Goal: Task Accomplishment & Management: Complete application form

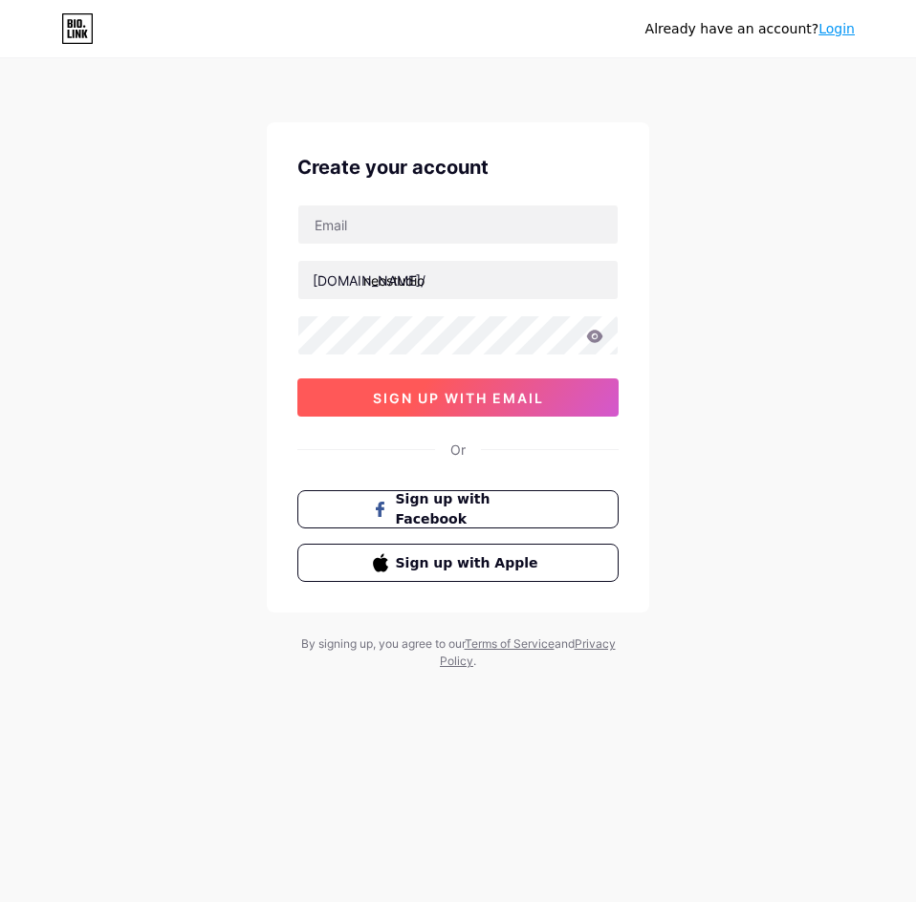
click at [464, 405] on span "sign up with email" at bounding box center [458, 398] width 171 height 16
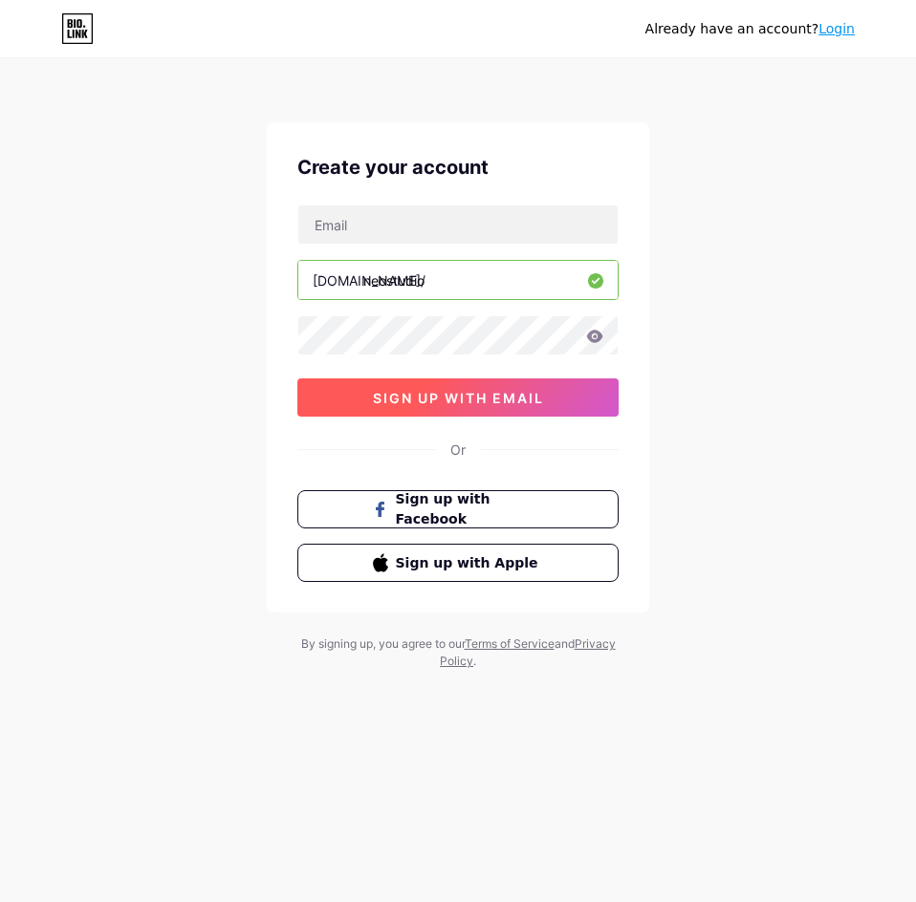
click at [511, 405] on span "sign up with email" at bounding box center [458, 398] width 171 height 16
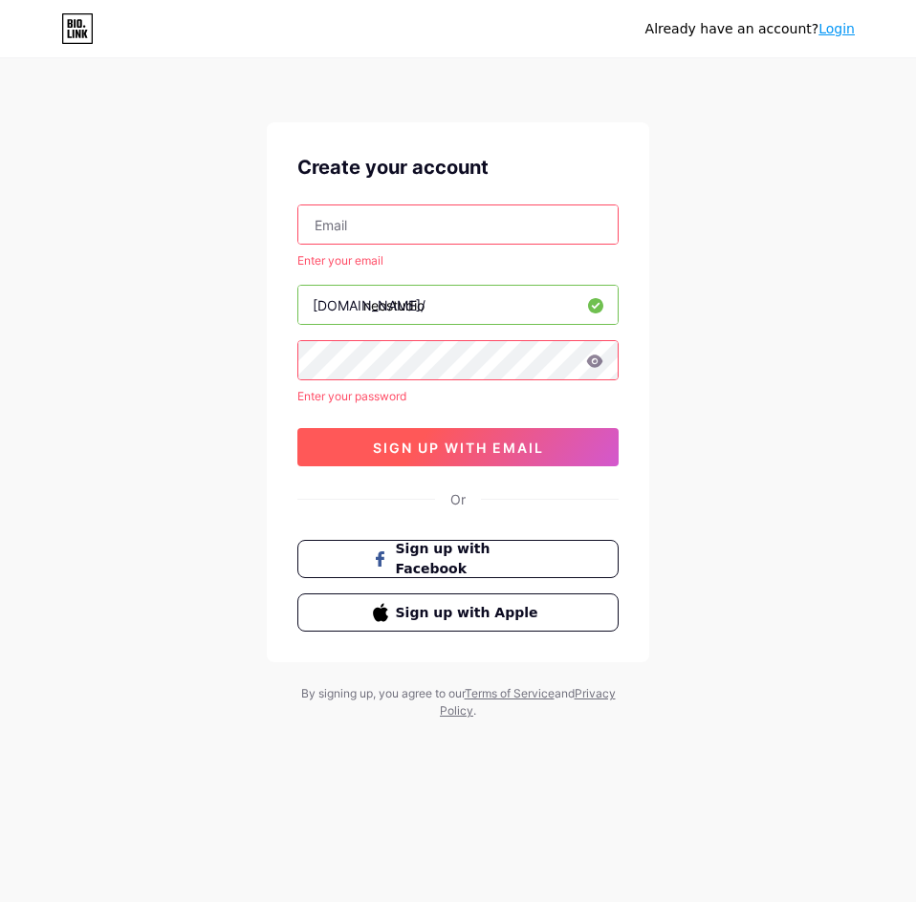
click at [472, 459] on button "sign up with email" at bounding box center [457, 447] width 321 height 38
click at [401, 230] on input "text" at bounding box center [457, 224] width 319 height 38
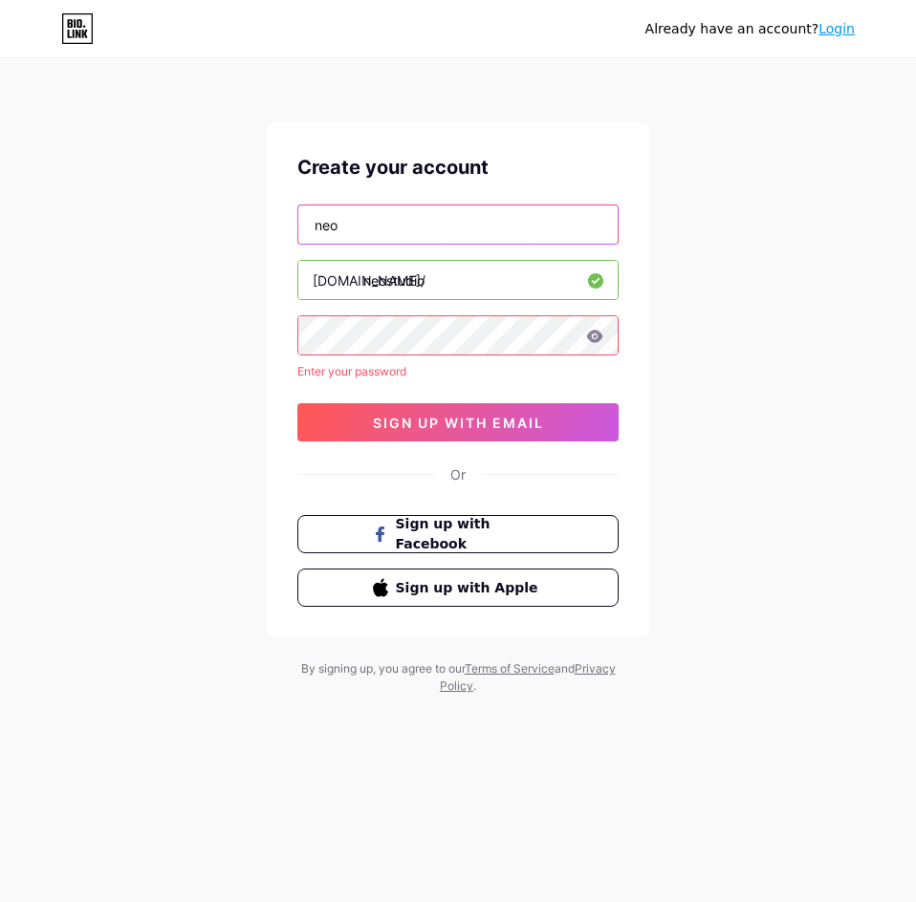
click at [337, 229] on input "neo" at bounding box center [457, 224] width 319 height 38
drag, startPoint x: 360, startPoint y: 225, endPoint x: 301, endPoint y: 235, distance: 60.2
click at [301, 235] on input "neo" at bounding box center [457, 224] width 319 height 38
type input "[EMAIL_ADDRESS][DOMAIN_NAME]"
click at [596, 336] on icon at bounding box center [595, 336] width 16 height 12
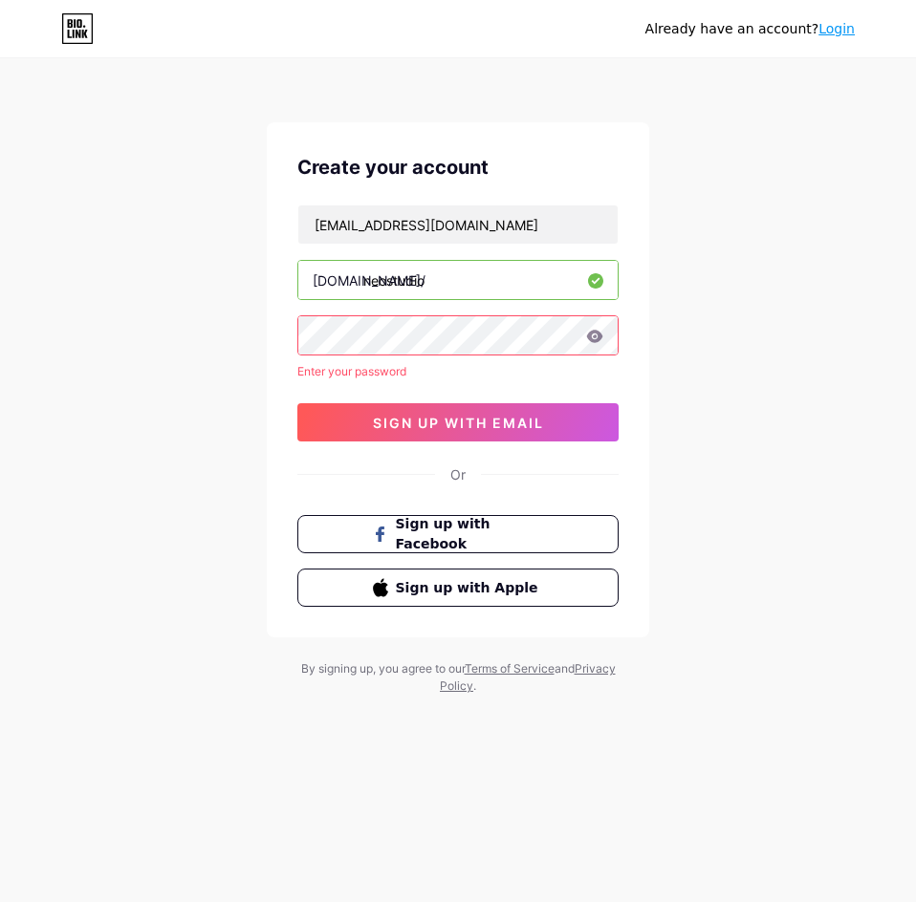
click at [249, 334] on div "Already have an account? Login Create your account [EMAIL_ADDRESS][DOMAIN_NAME]…" at bounding box center [458, 378] width 916 height 756
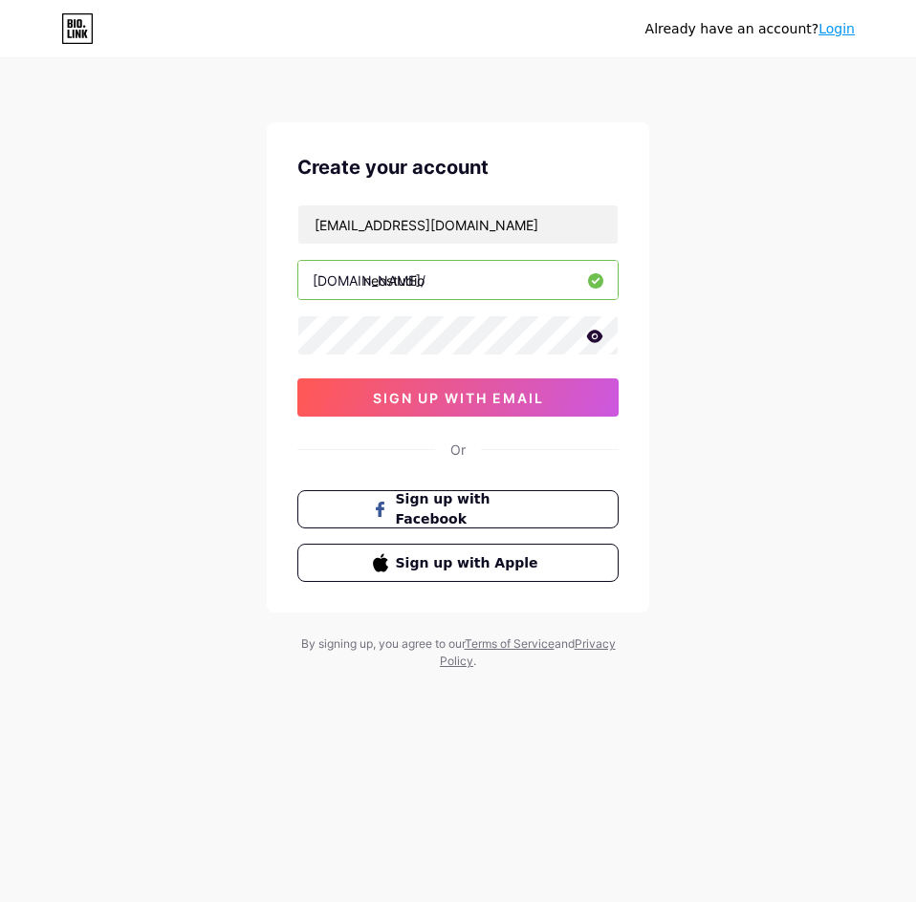
click at [594, 336] on icon at bounding box center [595, 336] width 16 height 12
click at [269, 335] on div "Create your account [EMAIL_ADDRESS][DOMAIN_NAME] [DOMAIN_NAME]/ neostudio 0cAFc…" at bounding box center [458, 367] width 382 height 490
click at [590, 337] on icon at bounding box center [594, 337] width 16 height 13
click at [470, 408] on button "sign up with email" at bounding box center [457, 397] width 321 height 38
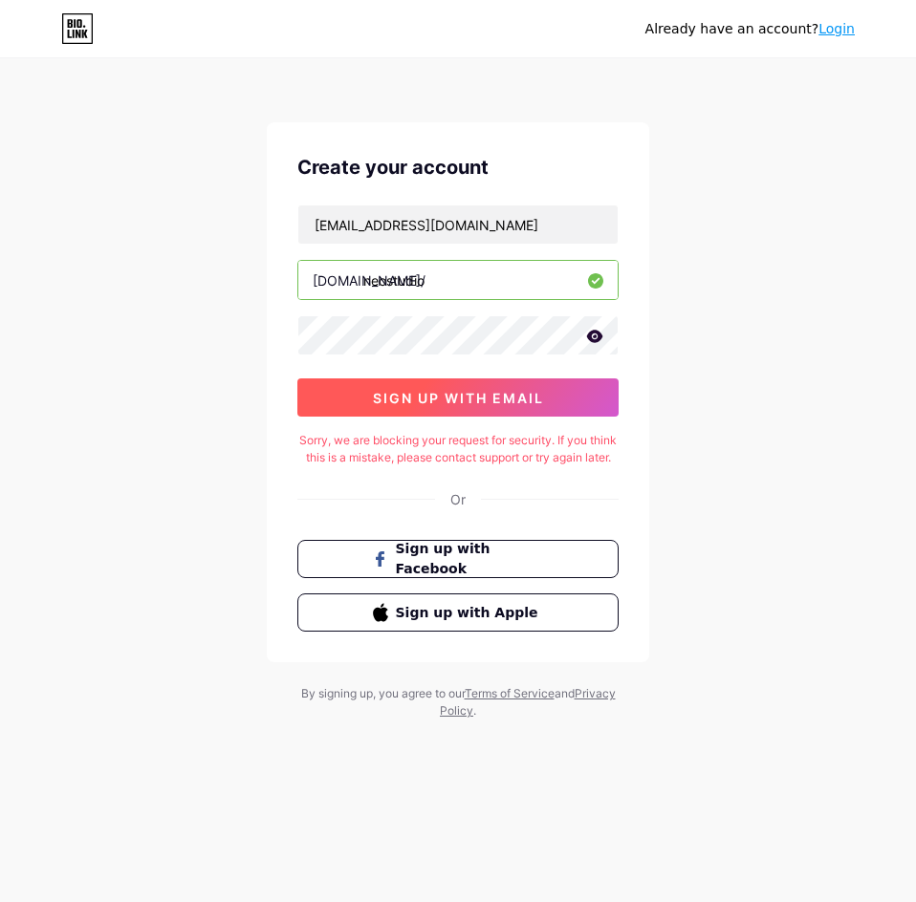
click at [560, 408] on button "sign up with email" at bounding box center [457, 397] width 321 height 38
click at [596, 339] on icon at bounding box center [595, 336] width 16 height 12
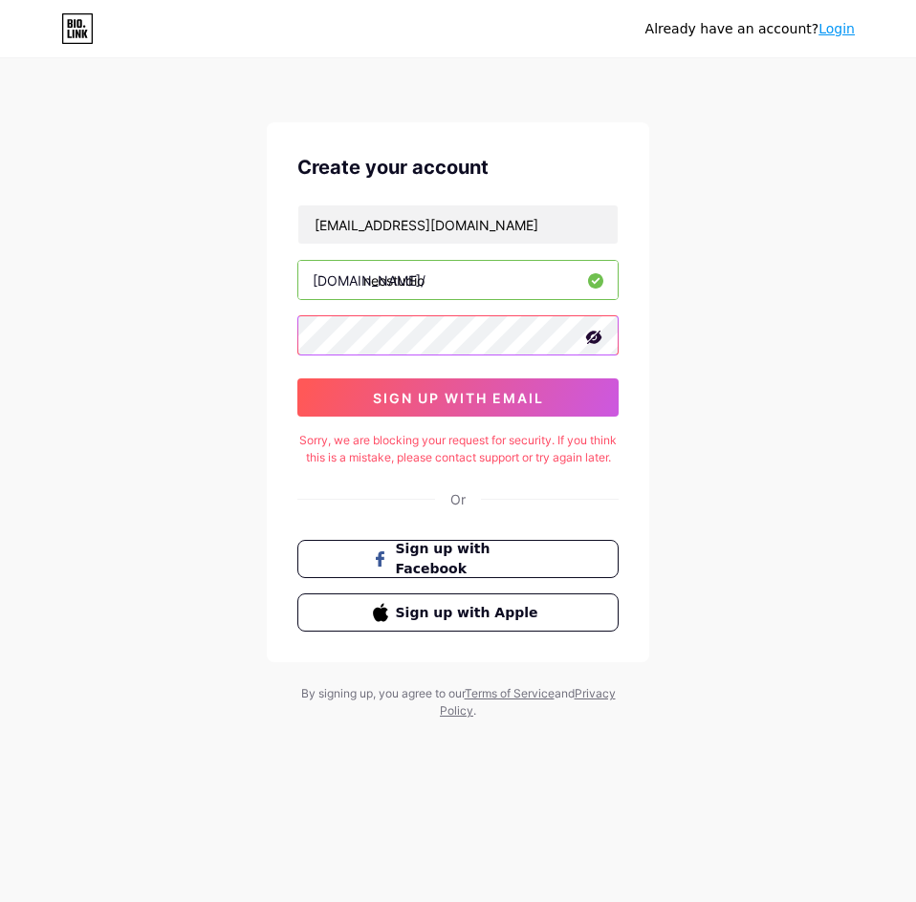
click at [294, 334] on div "Create your account [EMAIL_ADDRESS][DOMAIN_NAME] [DOMAIN_NAME]/ neostudio 0cAFc…" at bounding box center [458, 392] width 382 height 540
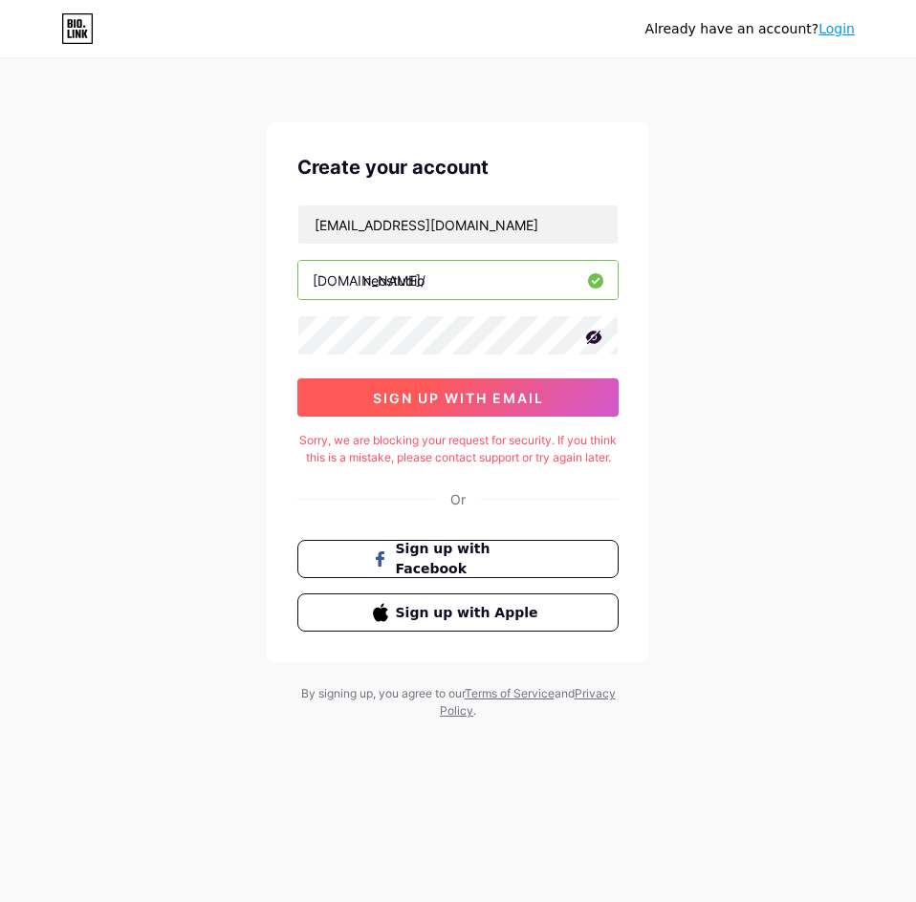
click at [510, 405] on span "sign up with email" at bounding box center [458, 398] width 171 height 16
click at [592, 344] on icon at bounding box center [593, 337] width 19 height 19
